Goal: Transaction & Acquisition: Obtain resource

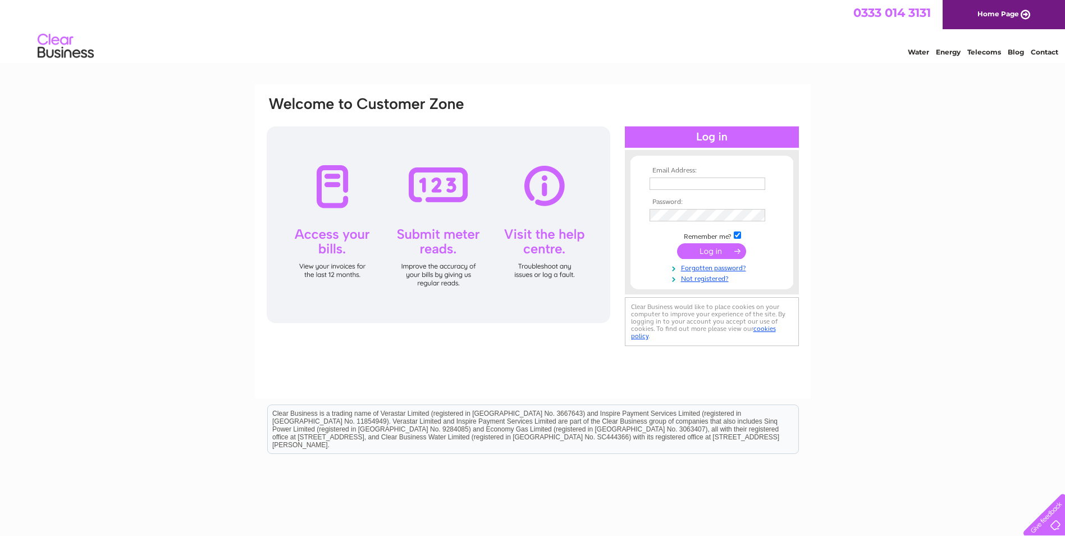
type input "[EMAIL_ADDRESS][DOMAIN_NAME][PERSON_NAME]"
click at [706, 247] on input "submit" at bounding box center [711, 251] width 69 height 16
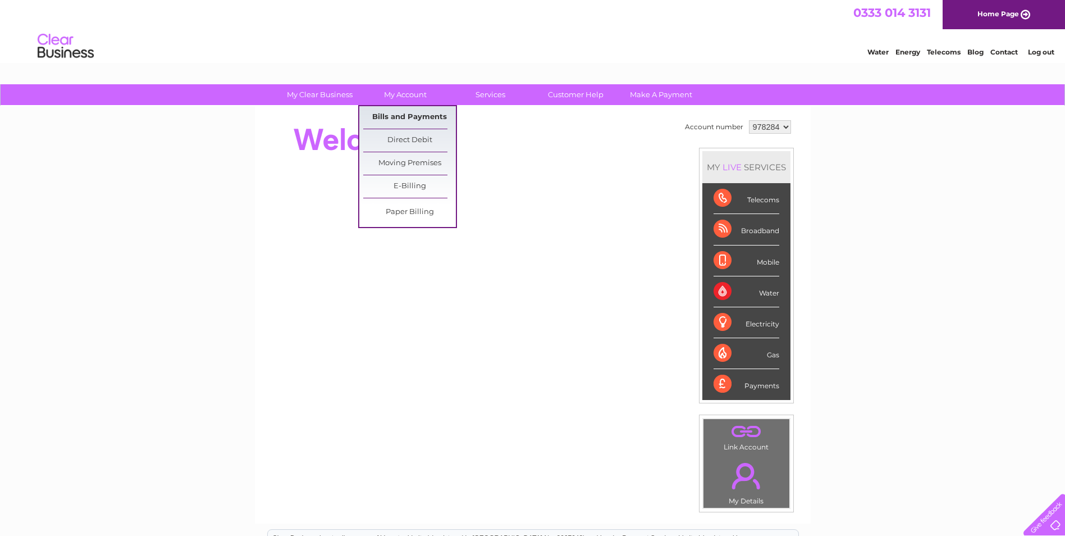
click at [418, 122] on link "Bills and Payments" at bounding box center [409, 117] width 93 height 22
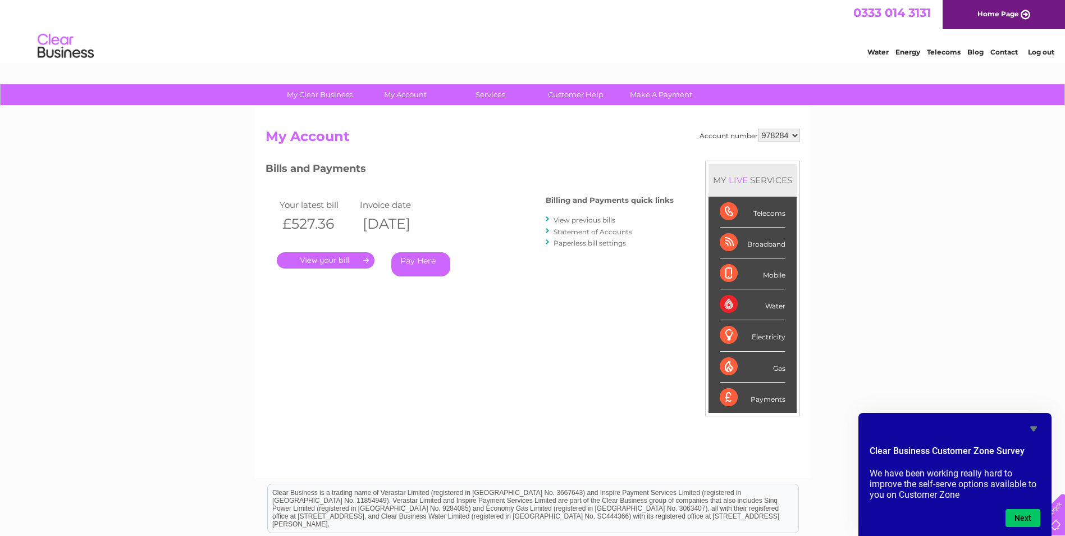
click at [617, 227] on link "Statement of Accounts" at bounding box center [593, 231] width 79 height 8
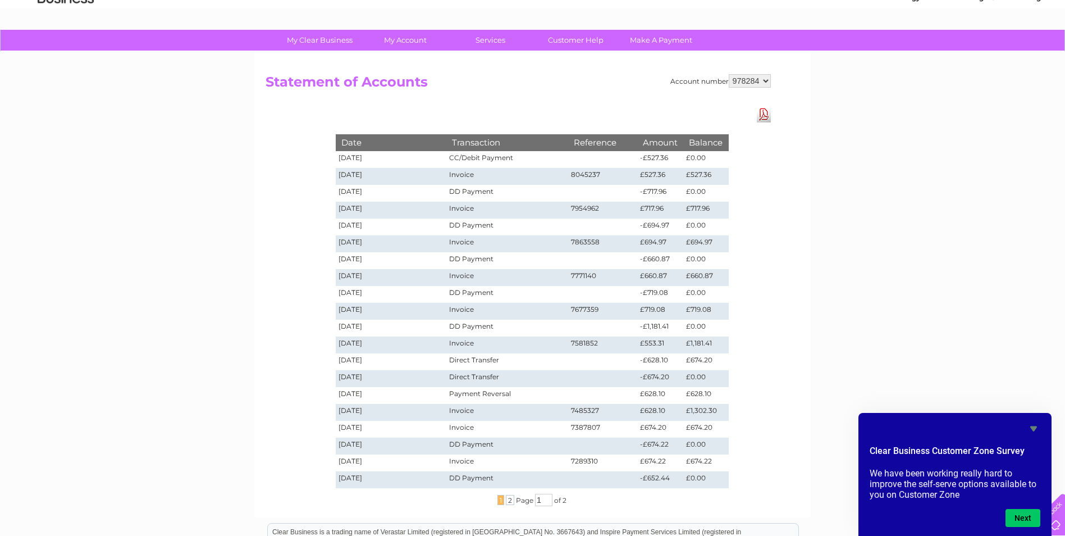
scroll to position [56, 0]
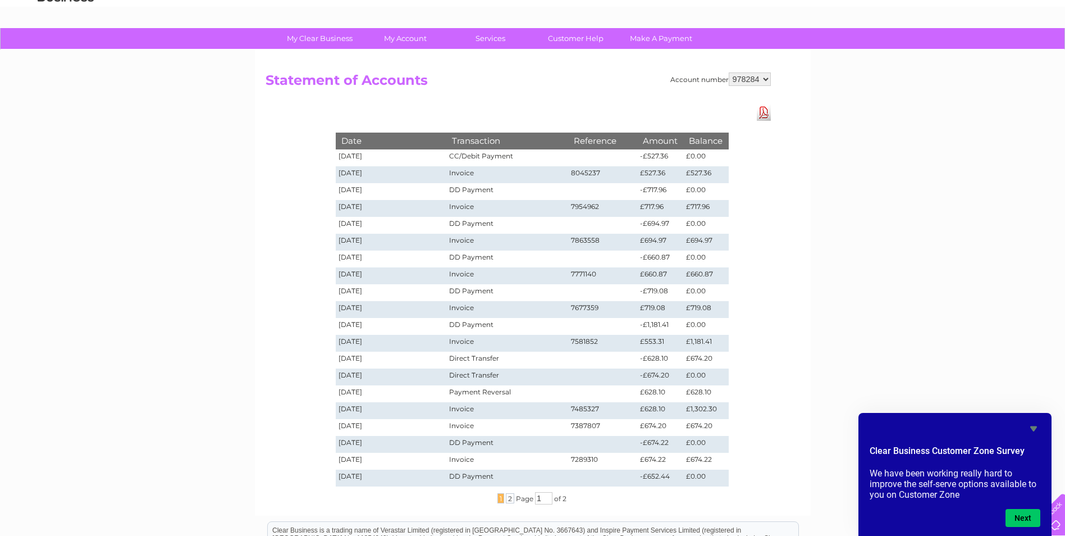
click at [761, 113] on link "Download Pdf" at bounding box center [764, 112] width 14 height 16
click at [185, 169] on div "My Clear Business Login Details My Details My Preferences Link Account My Accou…" at bounding box center [532, 367] width 1065 height 679
drag, startPoint x: 340, startPoint y: 155, endPoint x: 378, endPoint y: 158, distance: 38.9
click at [378, 158] on td "[DATE]" at bounding box center [391, 157] width 111 height 17
copy td "[DATE]"
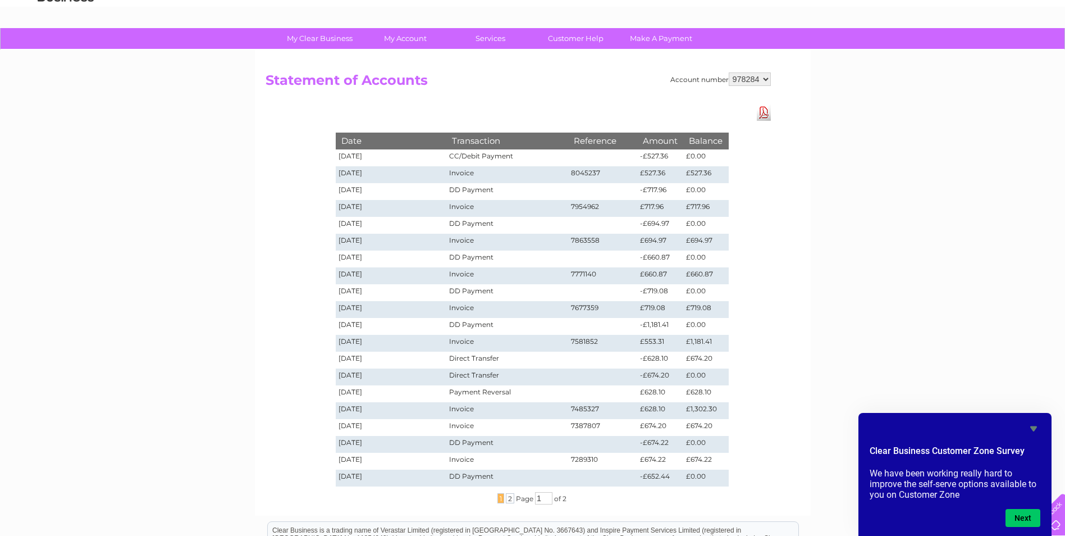
click at [943, 291] on div "My Clear Business Login Details My Details My Preferences Link Account My Accou…" at bounding box center [532, 367] width 1065 height 679
click at [229, 275] on div "My Clear Business Login Details My Details My Preferences Link Account My Accou…" at bounding box center [532, 367] width 1065 height 679
